Goal: Task Accomplishment & Management: Use online tool/utility

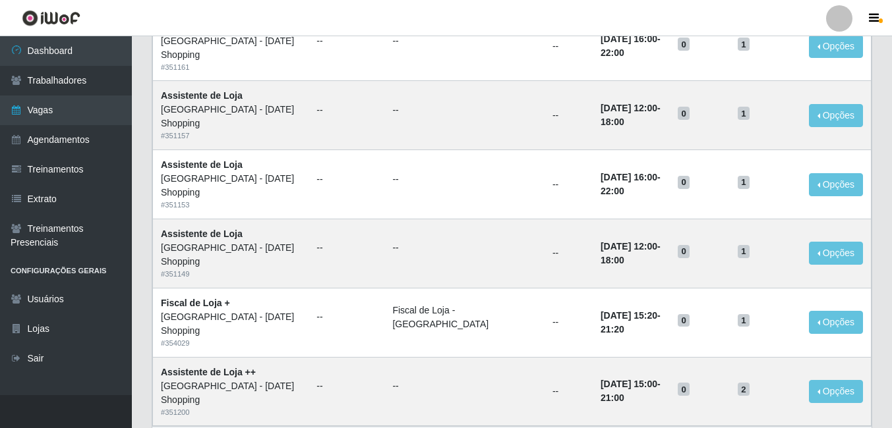
scroll to position [896, 0]
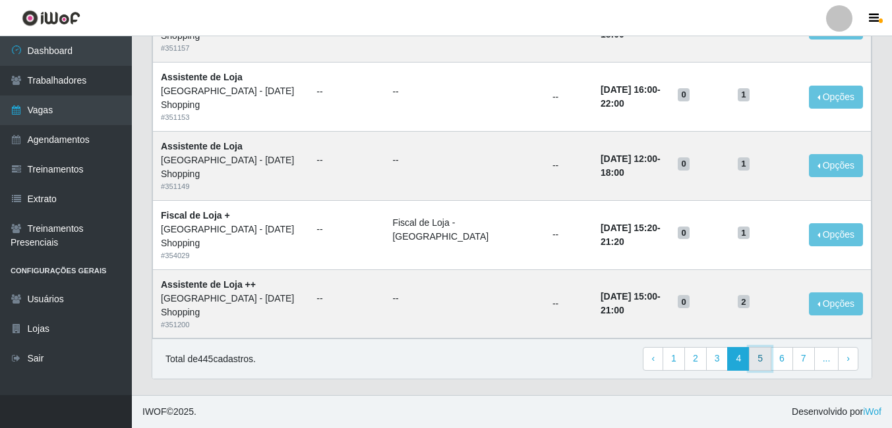
click at [767, 364] on link "5" at bounding box center [760, 359] width 22 height 24
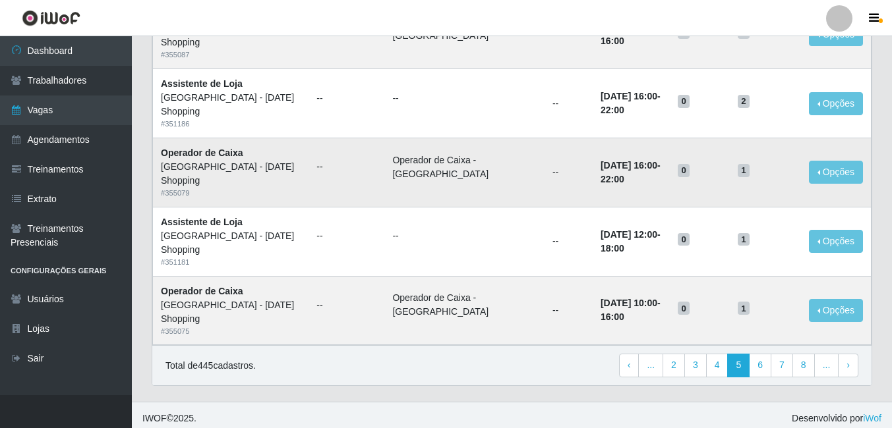
scroll to position [896, 0]
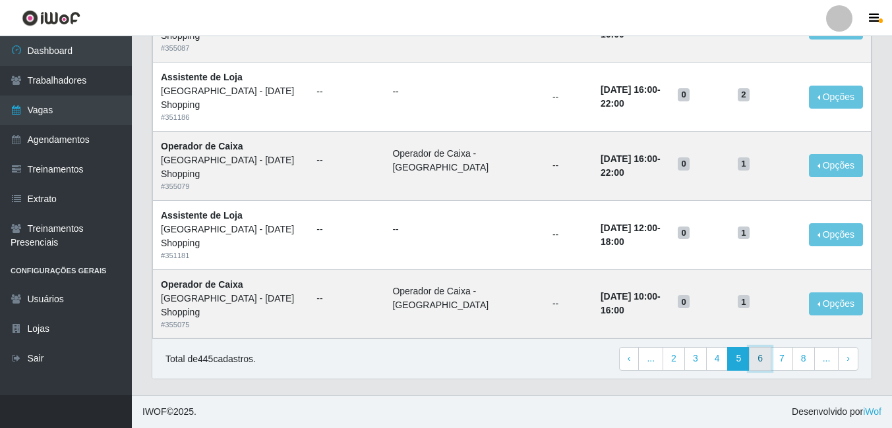
click at [763, 363] on link "6" at bounding box center [760, 359] width 22 height 24
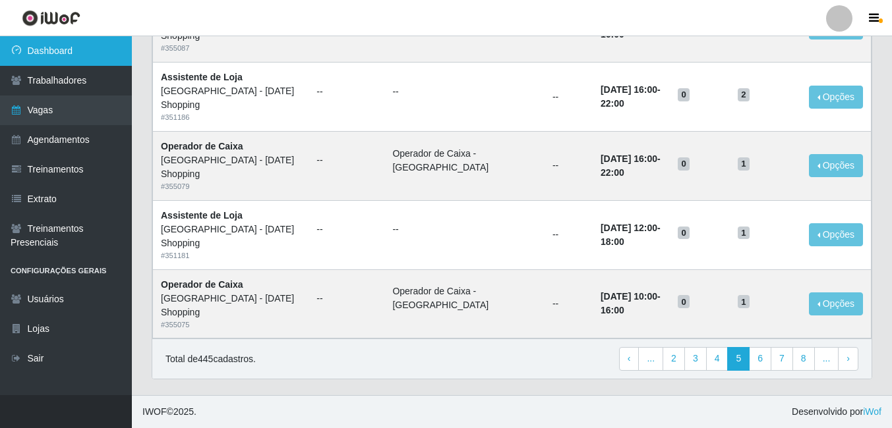
click at [47, 55] on link "Dashboard" at bounding box center [66, 51] width 132 height 30
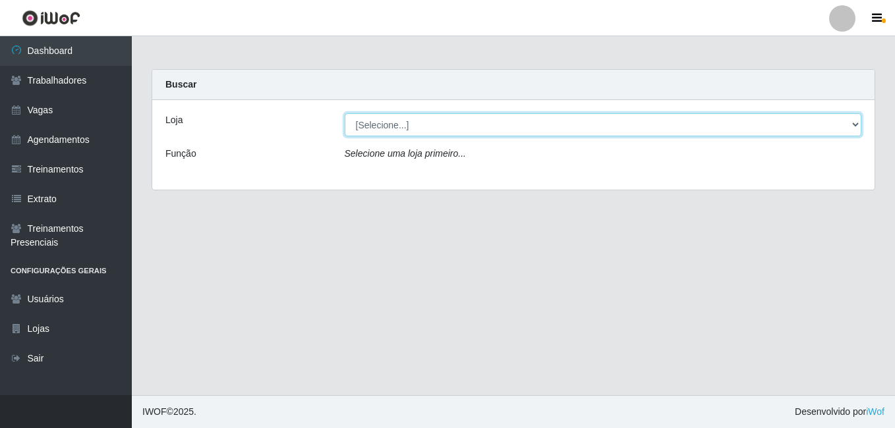
click at [857, 127] on select "[Selecione...] [GEOGRAPHIC_DATA] - [DATE][GEOGRAPHIC_DATA]" at bounding box center [603, 124] width 517 height 23
select select "471"
click at [345, 113] on select "[Selecione...] [GEOGRAPHIC_DATA] - [DATE][GEOGRAPHIC_DATA]" at bounding box center [603, 124] width 517 height 23
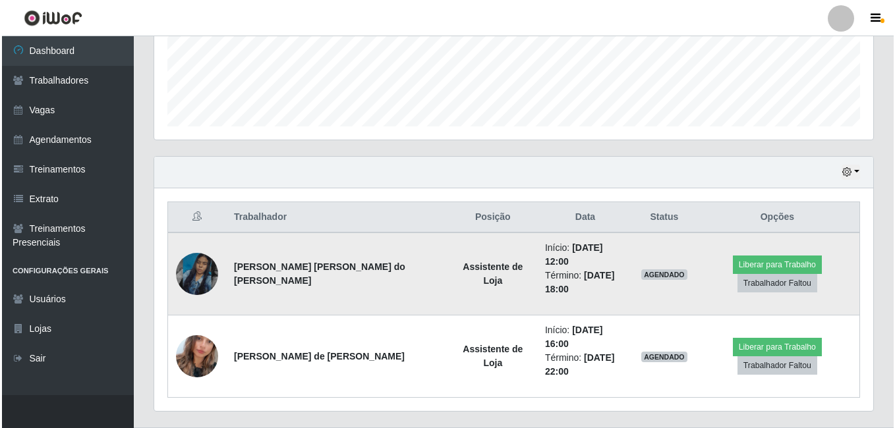
scroll to position [349, 0]
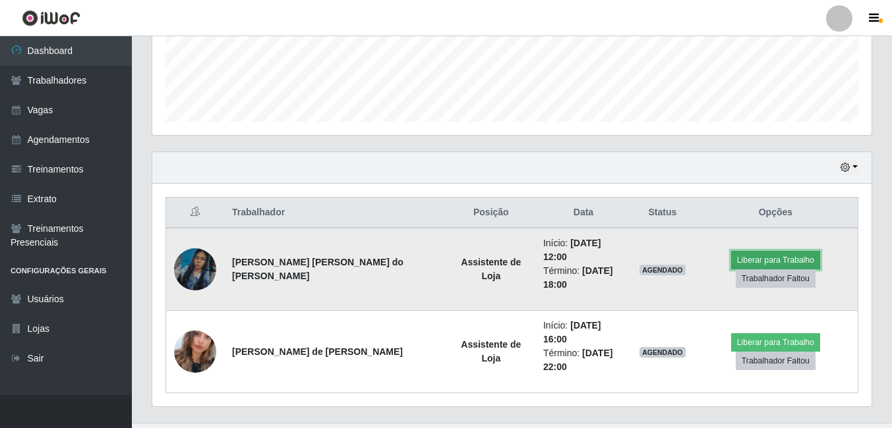
click at [778, 254] on button "Liberar para Trabalho" at bounding box center [775, 260] width 89 height 18
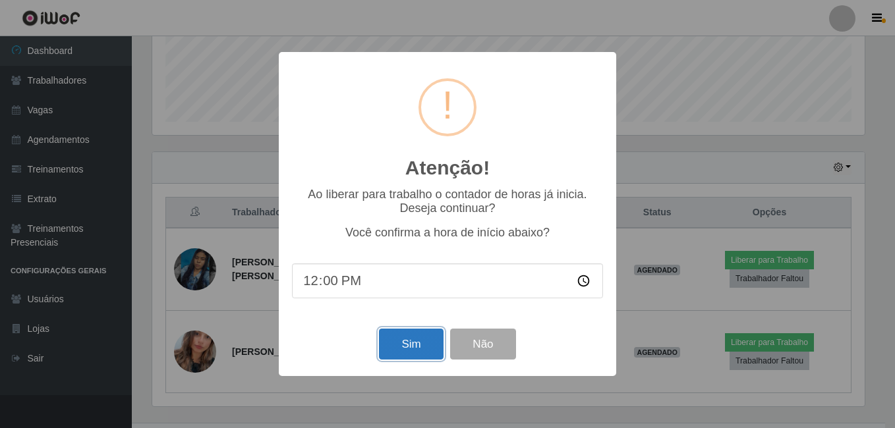
click at [416, 349] on button "Sim" at bounding box center [411, 344] width 64 height 31
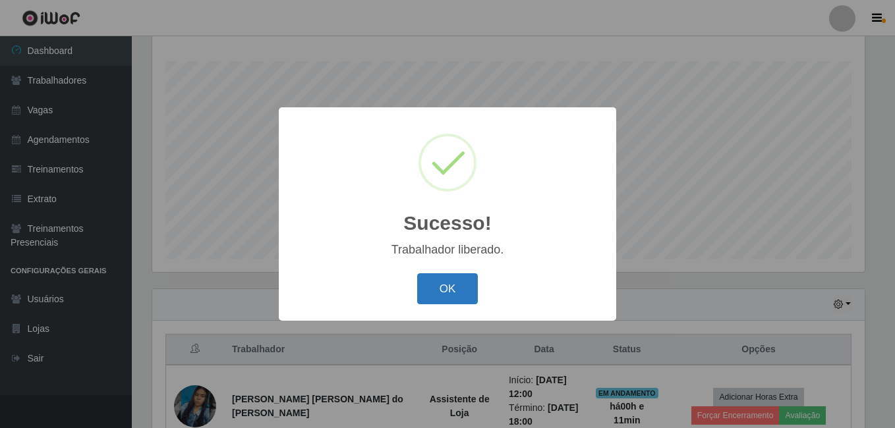
click at [458, 289] on button "OK" at bounding box center [447, 288] width 61 height 31
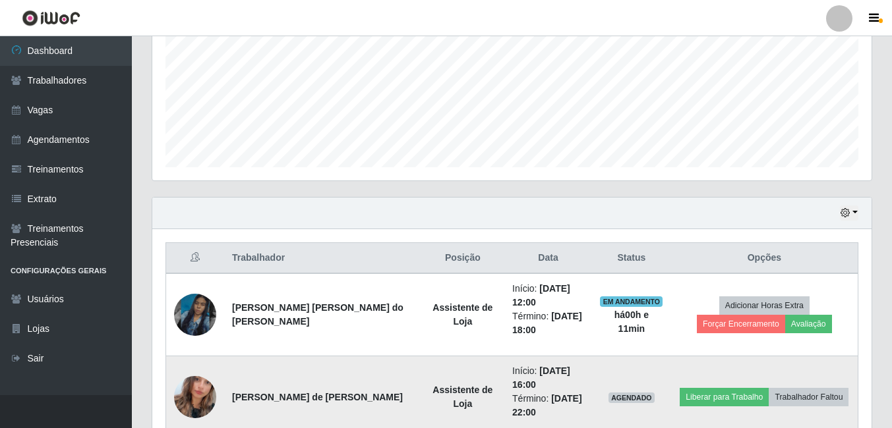
scroll to position [377, 0]
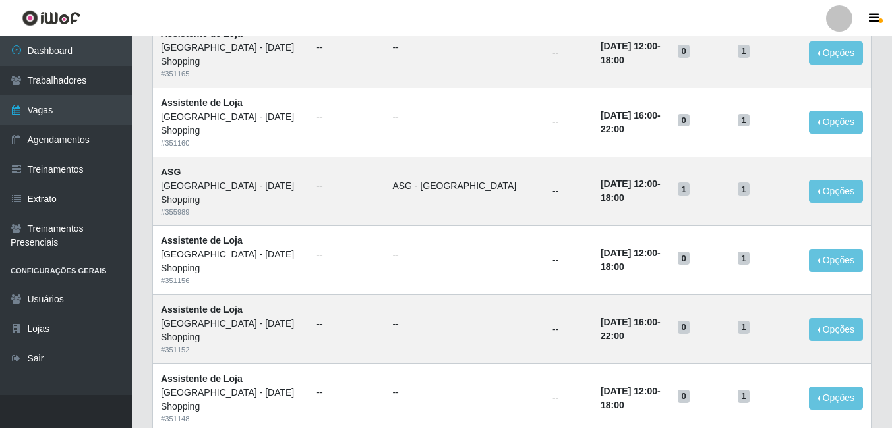
scroll to position [395, 0]
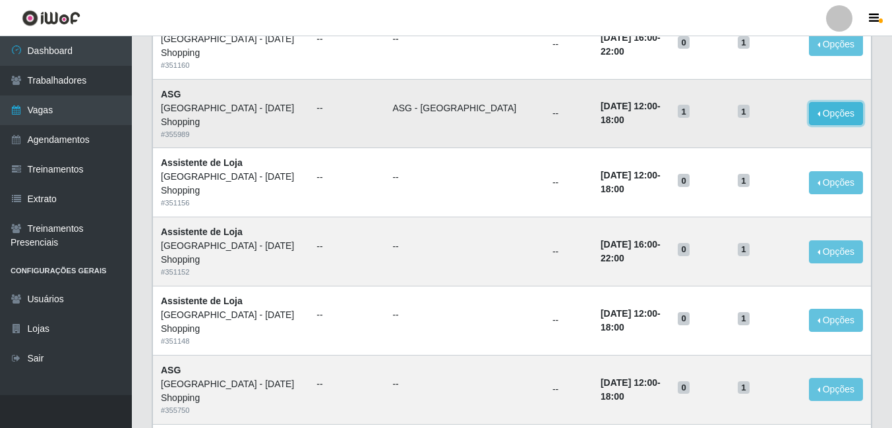
click at [856, 115] on button "Opções" at bounding box center [836, 113] width 54 height 23
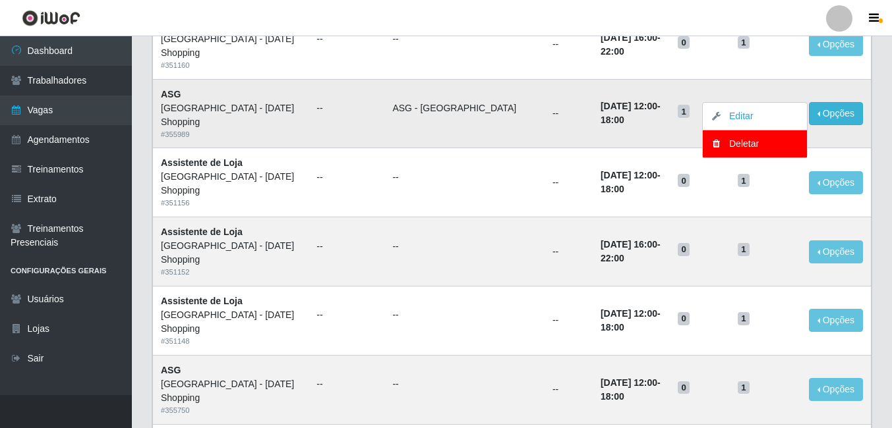
click at [499, 130] on td "ASG - [GEOGRAPHIC_DATA]" at bounding box center [464, 113] width 160 height 69
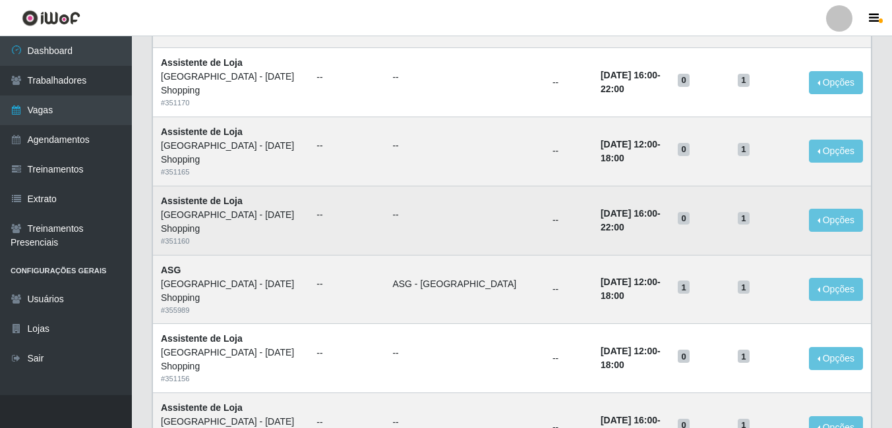
scroll to position [237, 0]
